Goal: Navigation & Orientation: Understand site structure

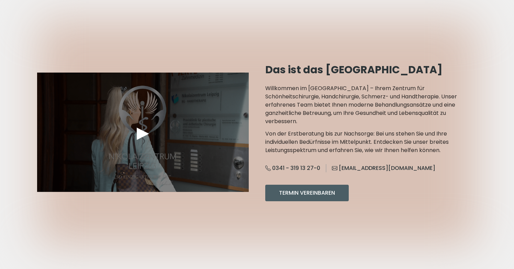
scroll to position [632, 0]
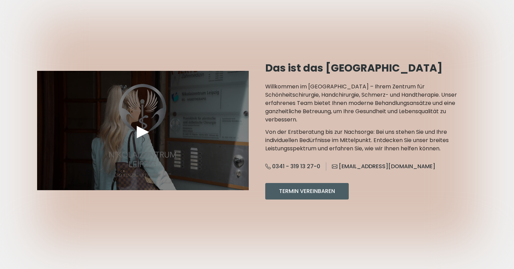
click at [139, 120] on div "►" at bounding box center [143, 130] width 20 height 21
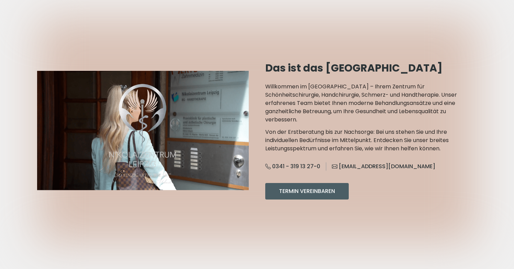
click at [123, 130] on video "Your browser does not support the video tag." at bounding box center [143, 130] width 212 height 119
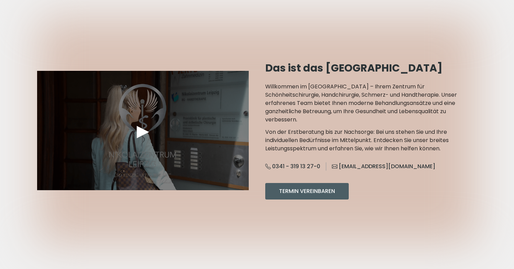
click at [120, 143] on div "►" at bounding box center [143, 130] width 212 height 119
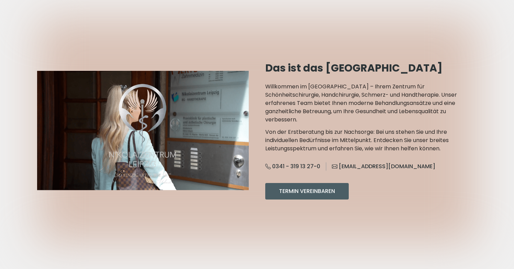
click at [147, 112] on video "Your browser does not support the video tag." at bounding box center [143, 130] width 212 height 119
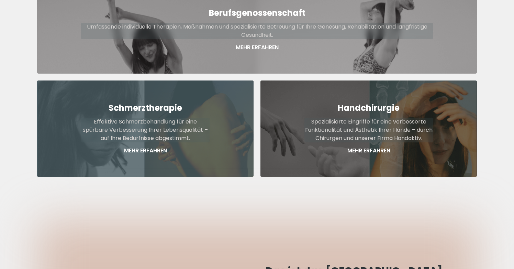
scroll to position [344, 0]
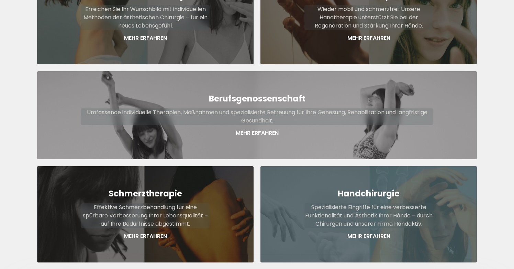
click at [374, 213] on p "Spezialisierte Eingriffe für eine verbesserte Funktionalität und Ästhetik Ihrer…" at bounding box center [369, 215] width 129 height 25
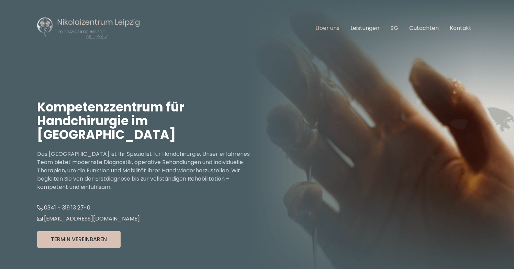
click at [327, 30] on link "Über uns" at bounding box center [328, 28] width 24 height 8
